Goal: Task Accomplishment & Management: Contribute content

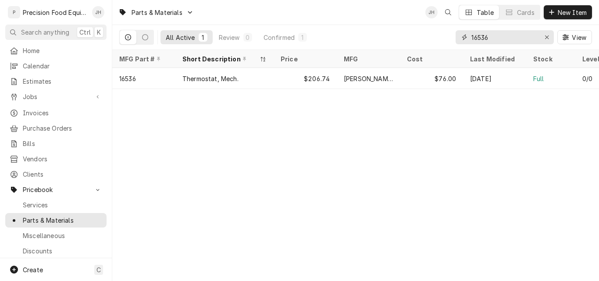
drag, startPoint x: 500, startPoint y: 38, endPoint x: 440, endPoint y: 40, distance: 60.6
click at [440, 40] on div "All Active 1 Review 0 Confirmed 1 16536 View" at bounding box center [355, 37] width 473 height 25
paste input "30218"
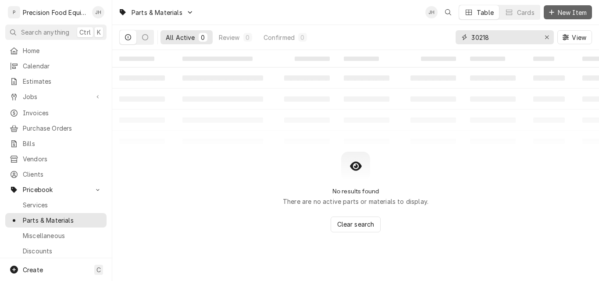
type input "30218"
click at [573, 9] on span "New Item" at bounding box center [572, 12] width 32 height 9
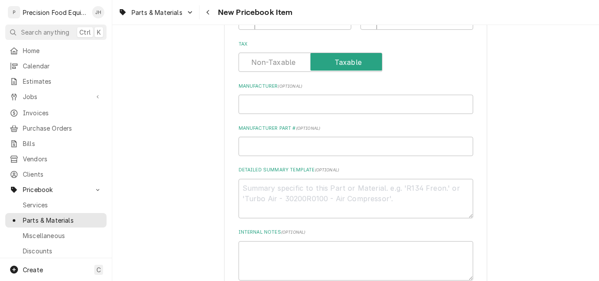
scroll to position [307, 0]
paste input "30218"
type textarea "x"
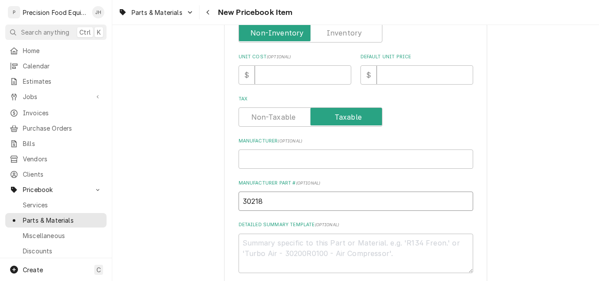
scroll to position [219, 0]
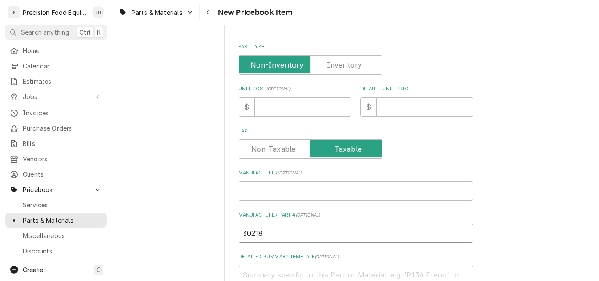
type input "30218"
click at [297, 188] on input "Manufacturer ( optional )" at bounding box center [356, 191] width 235 height 19
type textarea "x"
type input "B"
type textarea "x"
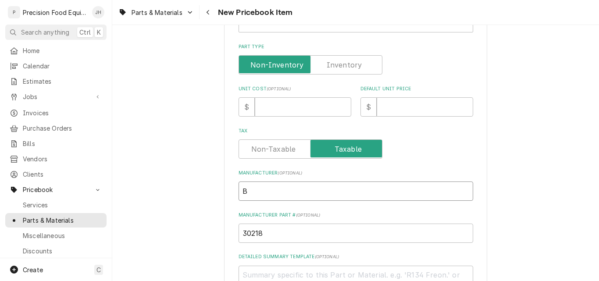
type input "Bl"
type textarea "x"
type input "Blo"
type textarea "x"
type input "Blod"
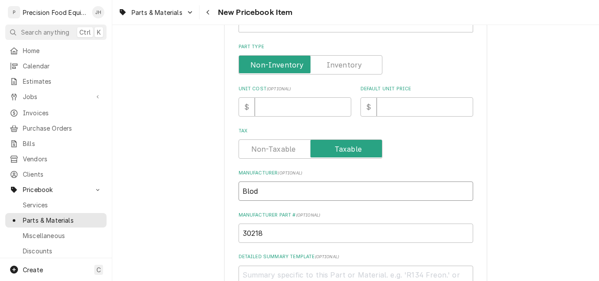
type textarea "x"
type input "Blodg"
type textarea "x"
type input "Blodge"
type textarea "x"
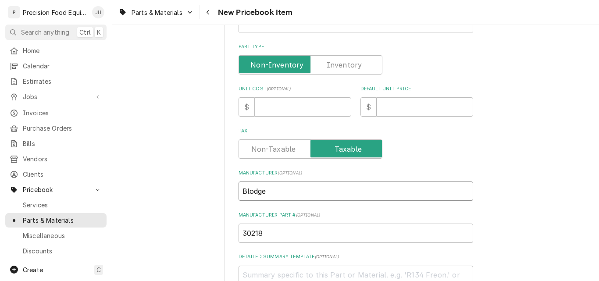
type input "Blodget"
type textarea "x"
type input "[PERSON_NAME]"
click at [410, 110] on input "Default Unit Price" at bounding box center [425, 106] width 97 height 19
type textarea "x"
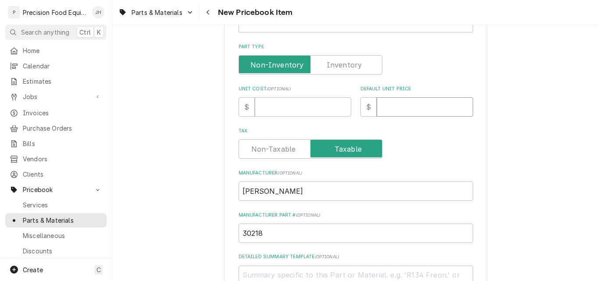
type input "1"
type textarea "x"
type input "11"
type textarea "x"
type input "117"
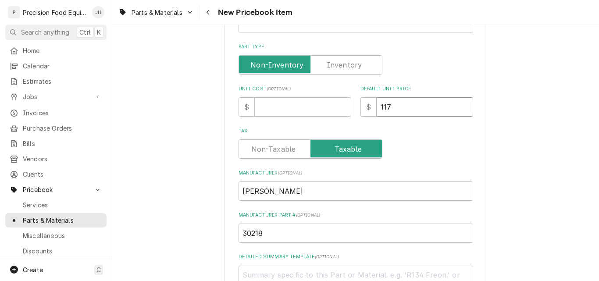
type textarea "x"
type input "1173"
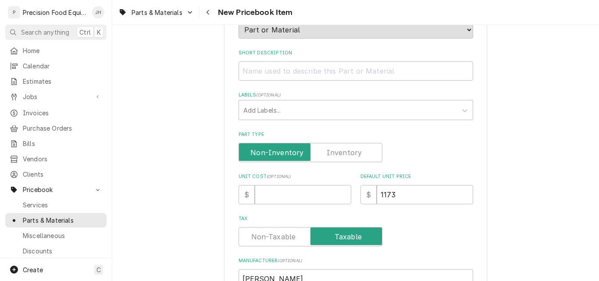
scroll to position [88, 0]
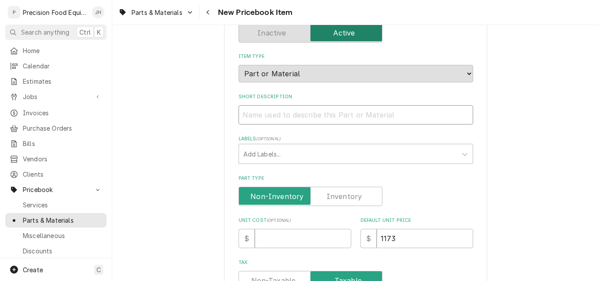
click at [289, 114] on input "Short Description" at bounding box center [356, 114] width 235 height 19
paste input "DUAL SOLENOID, NATURAL GAS, 120V, 60HZ"
type textarea "x"
type input "DUAL SOLENOID, NATURAL GAS, 120V, 60HZ"
click at [240, 117] on input "DUAL SOLENOID, NATURAL GAS, 120V, 60HZ" at bounding box center [356, 114] width 235 height 19
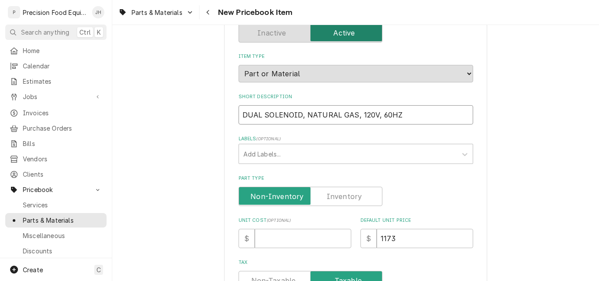
type textarea "x"
type input "VDUAL SOLENOID, NATURAL GAS, 120V, 60HZ"
type textarea "x"
type input "VaDUAL SOLENOID, NATURAL GAS, 120V, 60HZ"
type textarea "x"
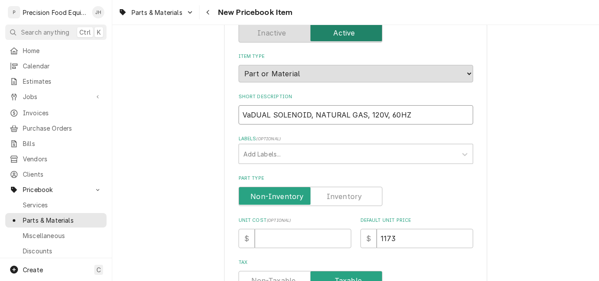
type input "ValDUAL SOLENOID, NATURAL GAS, 120V, 60HZ"
type textarea "x"
type input "ValvDUAL SOLENOID, NATURAL GAS, 120V, 60HZ"
type textarea "x"
type input "ValveDUAL SOLENOID, NATURAL GAS, 120V, 60HZ"
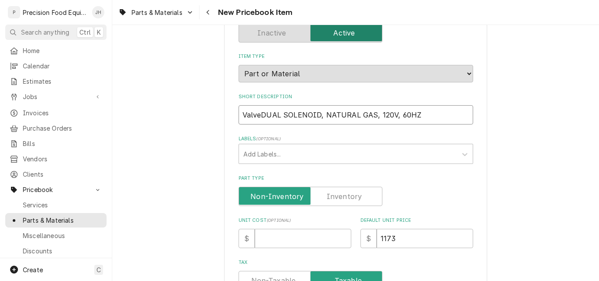
type textarea "x"
type input "Valve,DUAL SOLENOID, NATURAL GAS, 120V, 60HZ"
type textarea "x"
type input "Valve, DUAL SOLENOID, NATURAL GAS, 120V, 60HZ"
type textarea "x"
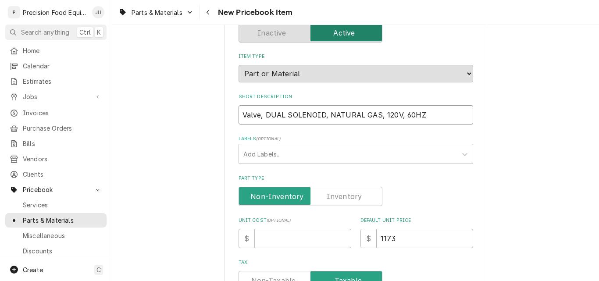
type input "Valve, DAL SOLENOID, NATURAL GAS, 120V, 60HZ"
type textarea "x"
type input "Valve, DL SOLENOID, NATURAL GAS, 120V, 60HZ"
type textarea "x"
type input "Valve, D SOLENOID, NATURAL GAS, 120V, 60HZ"
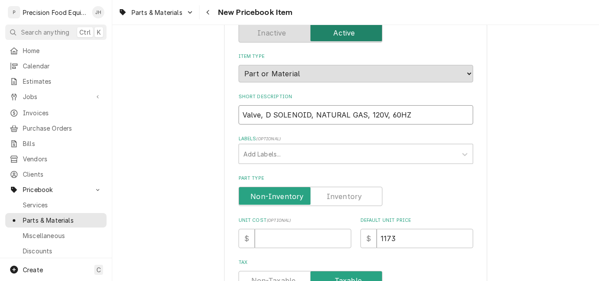
type textarea "x"
type input "Valve, Du SOLENOID, NATURAL GAS, 120V, 60HZ"
type textarea "x"
type input "Valve, Dua SOLENOID, NATURAL GAS, 120V, 60HZ"
type textarea "x"
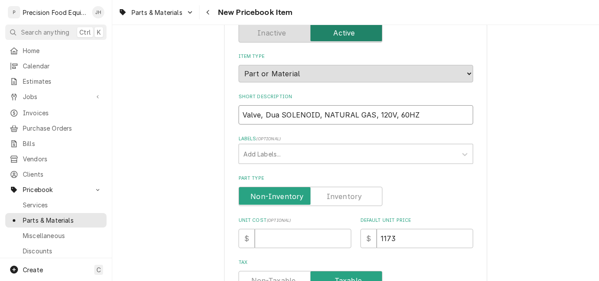
type input "Valve, Dual SOLENOID, NATURAL GAS, 120V, 60HZ"
type textarea "x"
type input "Valve, Dual SLENOID, NATURAL GAS, 120V, 60HZ"
type textarea "x"
type input "Valve, Dual SENOID, NATURAL GAS, 120V, 60HZ"
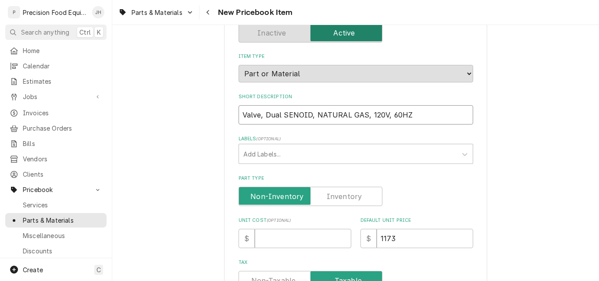
type textarea "x"
type input "Valve, Dual SNOID, NATURAL GAS, 120V, 60HZ"
type textarea "x"
type input "Valve, Dual SOID, NATURAL GAS, 120V, 60HZ"
type textarea "x"
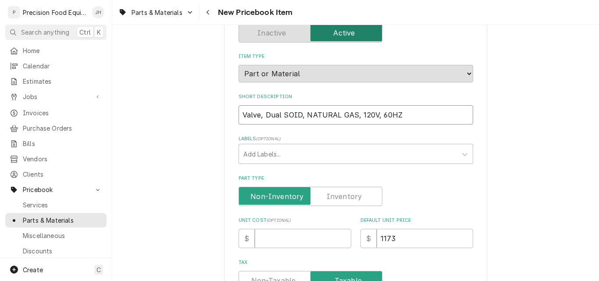
type input "Valve, Dual SID, NATURAL GAS, 120V, 60HZ"
type textarea "x"
type input "Valve, Dual SD, NATURAL GAS, 120V, 60HZ"
type textarea "x"
type input "Valve, Dual S, NATURAL GAS, 120V, 60HZ"
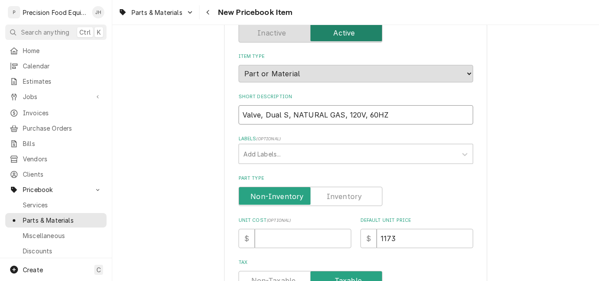
type textarea "x"
type input "Valve, Dual So, NATURAL GAS, 120V, 60HZ"
type textarea "x"
type input "Valve, Dual Sol, NATURAL GAS, 120V, 60HZ"
type textarea "x"
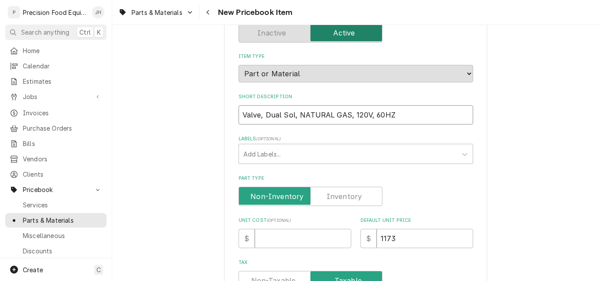
type input "Valve, Dual Soli, NATURAL GAS, 120V, 60HZ"
type textarea "x"
type input "Valve, Dual Solin, NATURAL GAS, 120V, 60HZ"
type textarea "x"
type input "Valve, Dual Solini, NATURAL GAS, 120V, 60HZ"
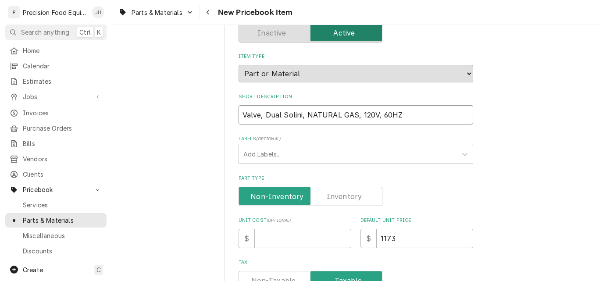
type textarea "x"
type input "Valve, Dual Solinio, NATURAL GAS, 120V, 60HZ"
type textarea "x"
type input "Valve, Dual Soliniod, NATURAL GAS, 120V, 60HZ"
type textarea "x"
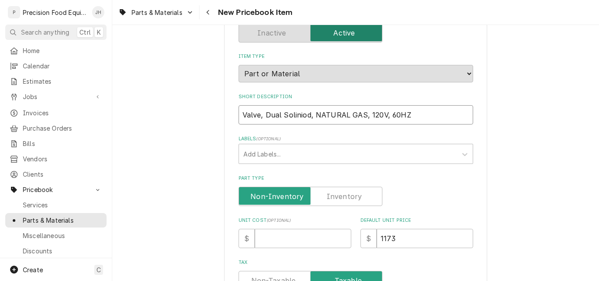
type input "Valve, Dual Solniod, NATURAL GAS, 120V, 60HZ"
type textarea "x"
type input "Valve, Dual Soleniod, NATURAL GAS, 120V, 60HZ"
type textarea "x"
type input "Valve, Dual Soleniod, NaATURAL GAS, 120V, 60HZ"
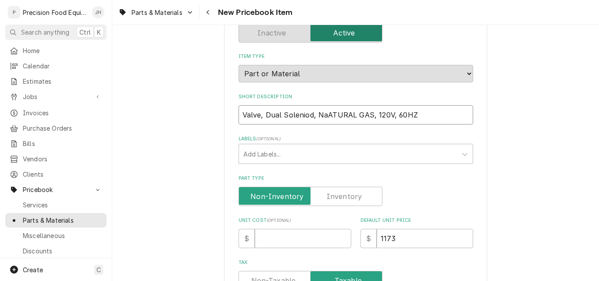
type textarea "x"
type input "Valve, Dual Soleniod, NatATURAL GAS, 120V, 60HZ"
type textarea "x"
type input "Valve, Dual Soleniod, NatTURAL GAS, 120V, 60HZ"
type textarea "x"
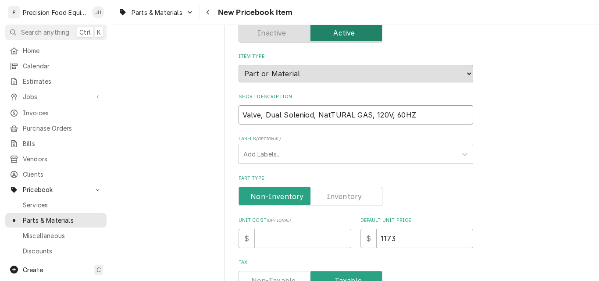
type input "Valve, Dual Soleniod, NatURAL GAS, 120V, 60HZ"
type textarea "x"
type input "Valve, Dual Soleniod, NatRAL GAS, 120V, 60HZ"
type textarea "x"
type input "Valve, Dual Soleniod, NatAL GAS, 120V, 60HZ"
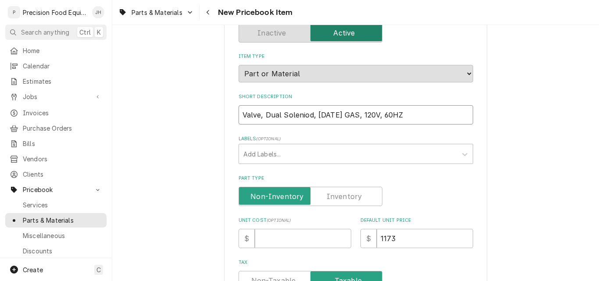
type textarea "x"
type input "Valve, Dual Soleniod, NatL GAS, 120V, 60HZ"
type textarea "x"
type input "Valve, Dual Soleniod, Nat GAS, 120V, 60HZ"
type textarea "x"
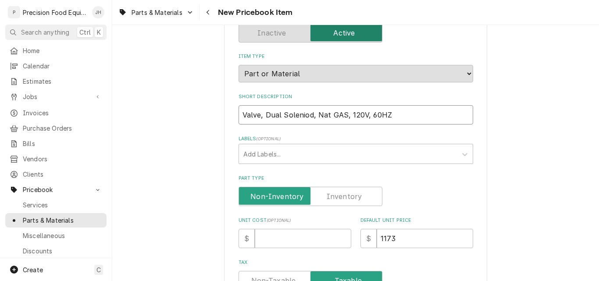
type input "Valve, Dual Soleniod, Nat AS, 120V, 60HZ"
type textarea "x"
type input "Valve, Dual Soleniod, Nat S, 120V, 60HZ"
type textarea "x"
type input "Valve, Dual Soleniod, Nat , 120V, 60HZ"
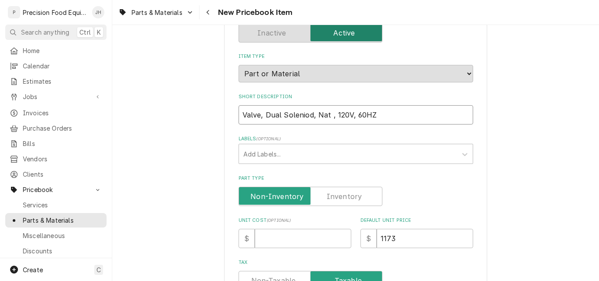
type textarea "x"
type input "Valve, Dual Soleniod, Nat, 120V, 60HZ"
type textarea "x"
type input "Valve, Dual Soleniod, Nat, 120V, 6HZ"
type textarea "x"
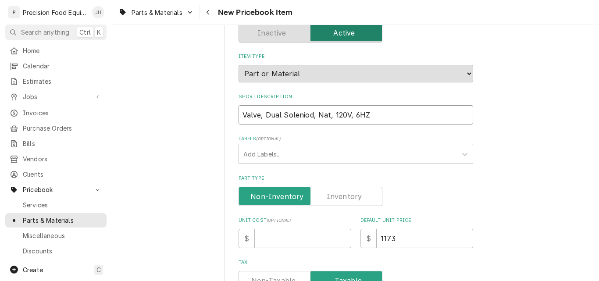
type input "Valve, Dual Soleniod, Nat, 120V, 6Z"
type textarea "x"
type input "Valve, Dual Soleniod, Nat, 120V, 6"
type textarea "x"
type input "Valve, Dual Soleniod, Nat, 120V,"
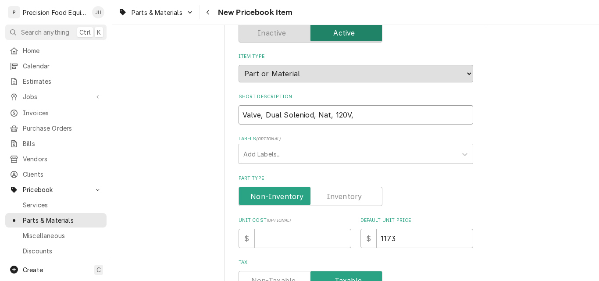
type textarea "x"
type input "Valve, Dual Soleniod, Nat, 120V,"
type textarea "x"
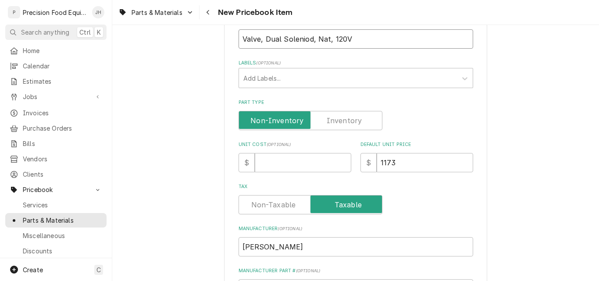
scroll to position [175, 0]
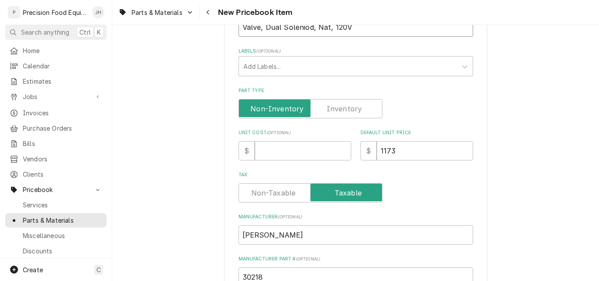
type input "Valve, Dual Soleniod, Nat, 120V"
click at [334, 113] on label "Part Type" at bounding box center [311, 108] width 144 height 19
click at [334, 113] on input "Part Type" at bounding box center [311, 108] width 136 height 19
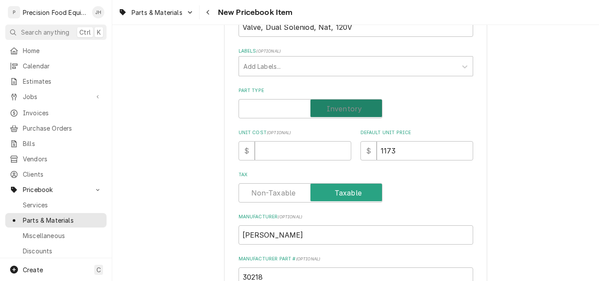
checkbox input "true"
click at [266, 155] on input "Unit Cost ( optional )" at bounding box center [303, 150] width 97 height 19
type textarea "x"
type input "5"
type textarea "x"
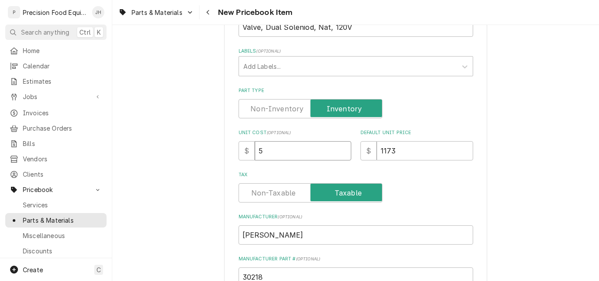
type input "58"
type textarea "x"
type input "585"
type textarea "x"
type input "585.7"
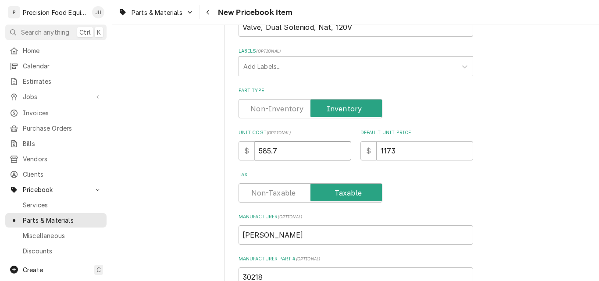
type textarea "x"
type input "585.74"
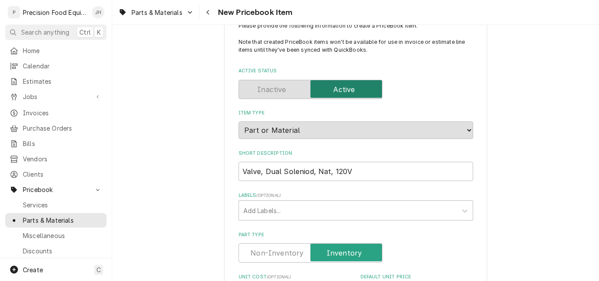
scroll to position [0, 0]
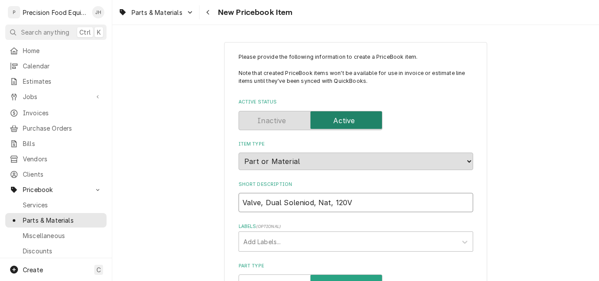
drag, startPoint x: 349, startPoint y: 204, endPoint x: 221, endPoint y: 207, distance: 128.1
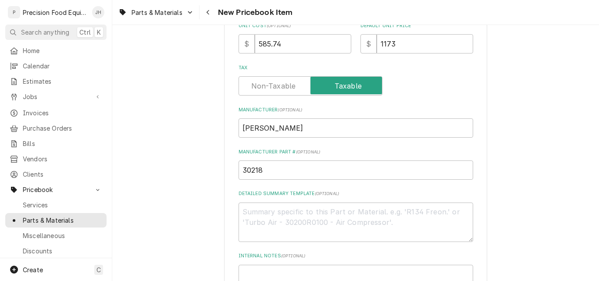
scroll to position [395, 0]
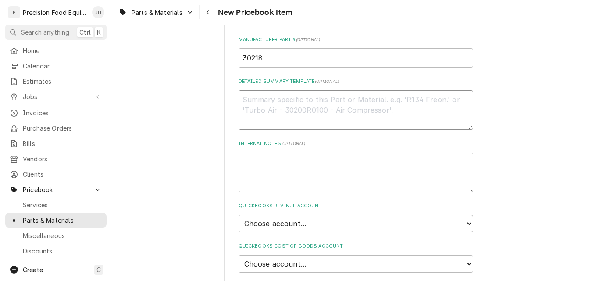
click at [266, 107] on textarea "Detailed Summary Template ( optional )" at bounding box center [356, 109] width 235 height 39
drag, startPoint x: 266, startPoint y: 107, endPoint x: 271, endPoint y: 107, distance: 4.8
paste textarea "Valve, Dual Soleniod, Nat, 120V"
type textarea "x"
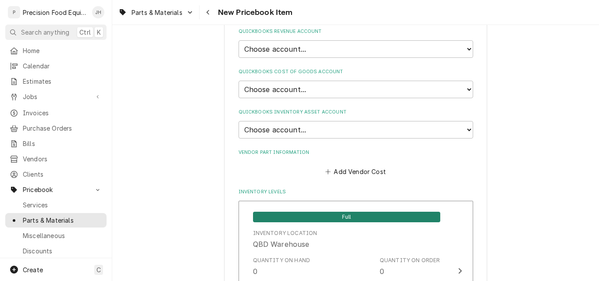
scroll to position [570, 0]
type textarea "Valve, Dual Soleniod, Nat, 120V"
click at [318, 48] on select "Choose account... Discount Income Misc Income Non taxable issues 46600: Parts a…" at bounding box center [356, 48] width 235 height 18
select select "8000000A-1210141275"
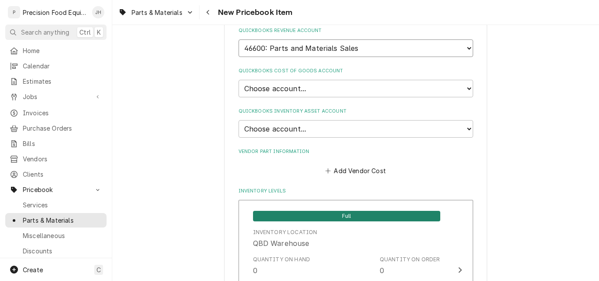
click at [239, 39] on select "Choose account... Discount Income Misc Income Non taxable issues 46600: Parts a…" at bounding box center [356, 48] width 235 height 18
type textarea "x"
click at [310, 89] on select "Choose account... Loss Expense Loss Expense 11/3/2014 Loss Expense 11/4/2014 Co…" at bounding box center [356, 89] width 235 height 18
select select "80000023-1210145225"
click at [239, 80] on select "Choose account... Loss Expense Loss Expense 11/3/2014 Loss Expense 11/4/2014 Co…" at bounding box center [356, 89] width 235 height 18
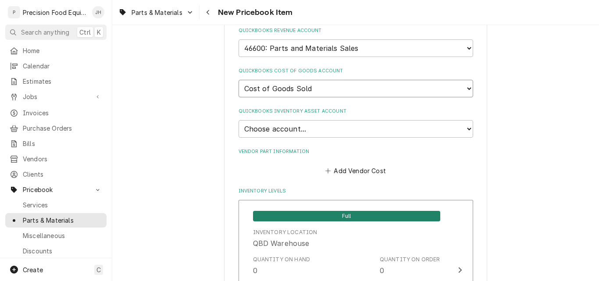
type textarea "x"
click at [295, 134] on select "Choose account... Undeposited Funds Inventory Asset Payroll Asset" at bounding box center [356, 129] width 235 height 18
select select "80000022-1210145225"
click at [239, 120] on select "Choose account... Undeposited Funds Inventory Asset Payroll Asset" at bounding box center [356, 129] width 235 height 18
click at [372, 172] on button "Add Vendor Cost" at bounding box center [356, 171] width 64 height 12
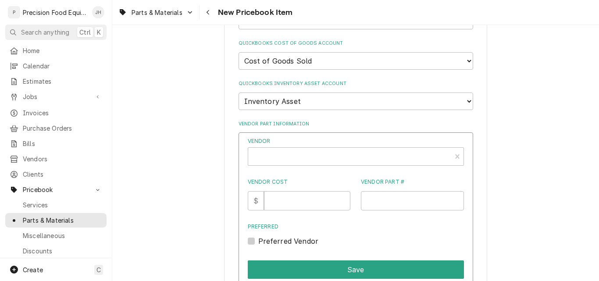
scroll to position [658, 0]
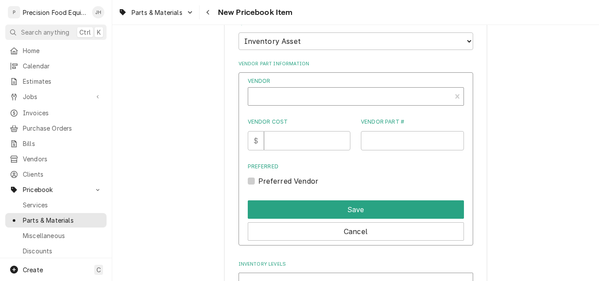
click at [270, 100] on div "Vendor" at bounding box center [350, 99] width 194 height 21
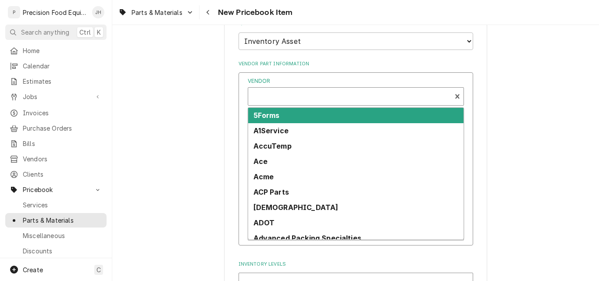
type textarea "x"
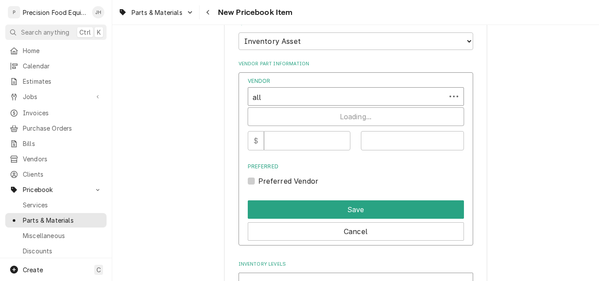
type input "allp"
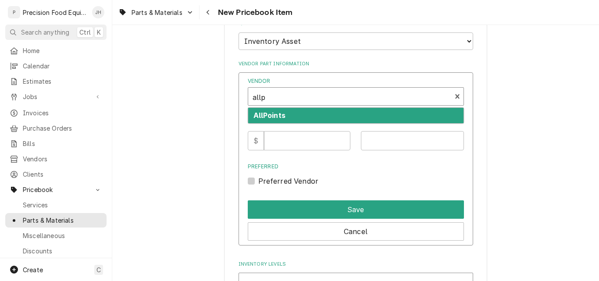
click at [276, 111] on strong "AllPoints" at bounding box center [270, 115] width 32 height 9
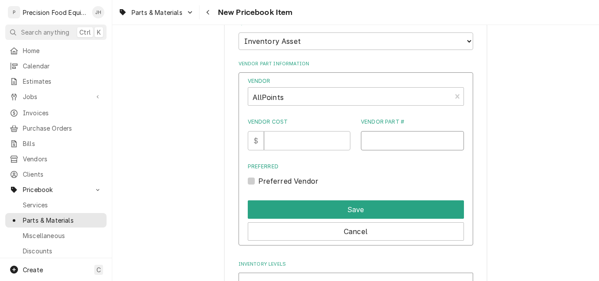
click at [387, 142] on input "Vendor Part #" at bounding box center [412, 140] width 103 height 19
type input "541042"
click at [284, 149] on input "Vendor Cost" at bounding box center [307, 140] width 86 height 19
type input "585.74"
click at [295, 184] on label "Preferred Vendor" at bounding box center [288, 181] width 61 height 11
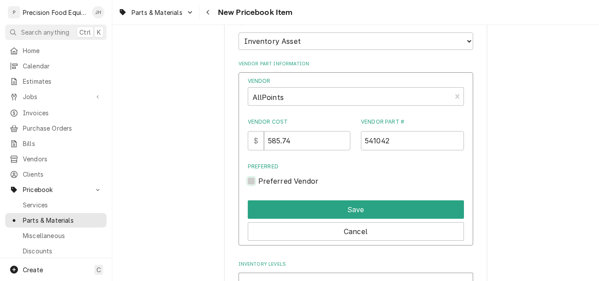
click at [295, 184] on input "Preferred" at bounding box center [366, 185] width 216 height 19
checkbox input "true"
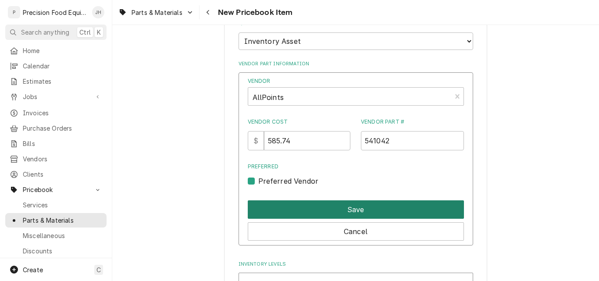
click at [299, 207] on button "Save" at bounding box center [356, 209] width 216 height 18
type textarea "x"
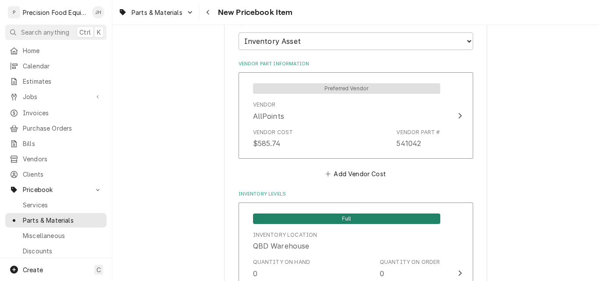
click at [526, 19] on div "Parts & Materials New Pricebook Item" at bounding box center [355, 12] width 487 height 25
